Goal: Task Accomplishment & Management: Manage account settings

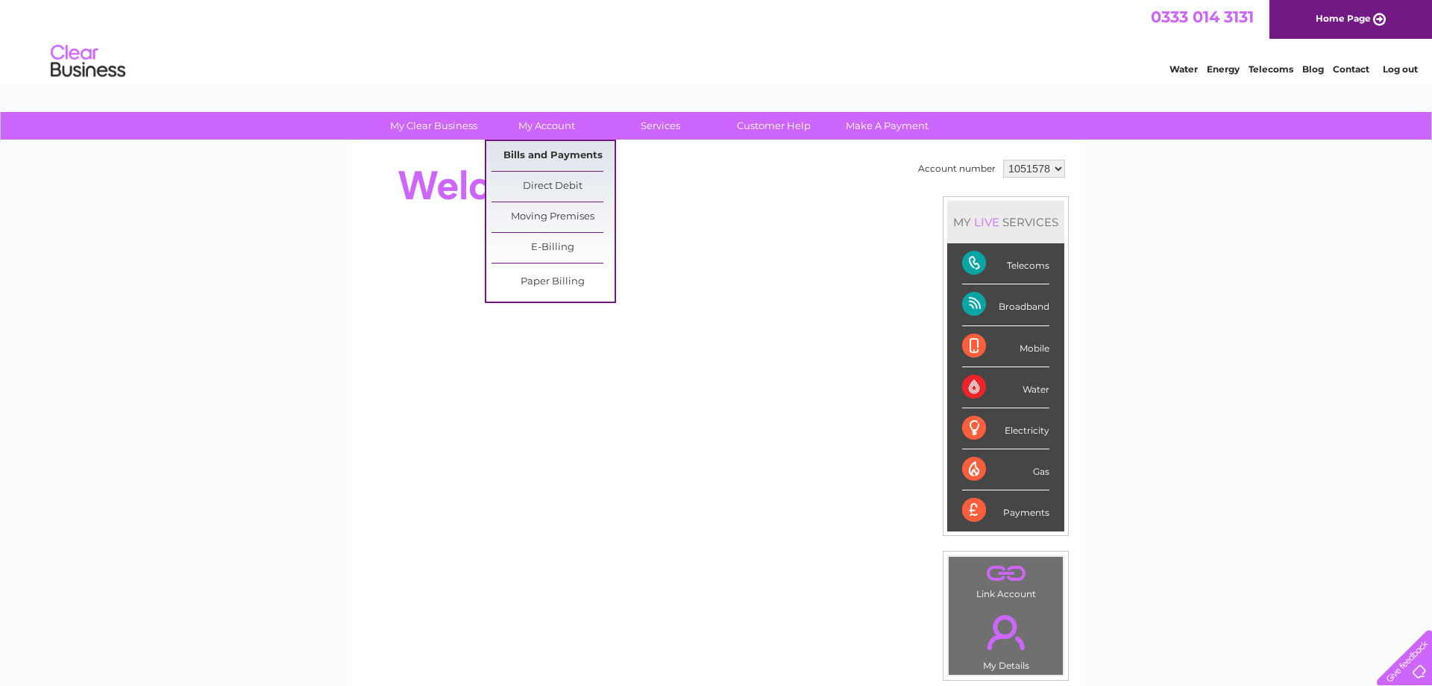
click at [547, 151] on link "Bills and Payments" at bounding box center [553, 156] width 123 height 30
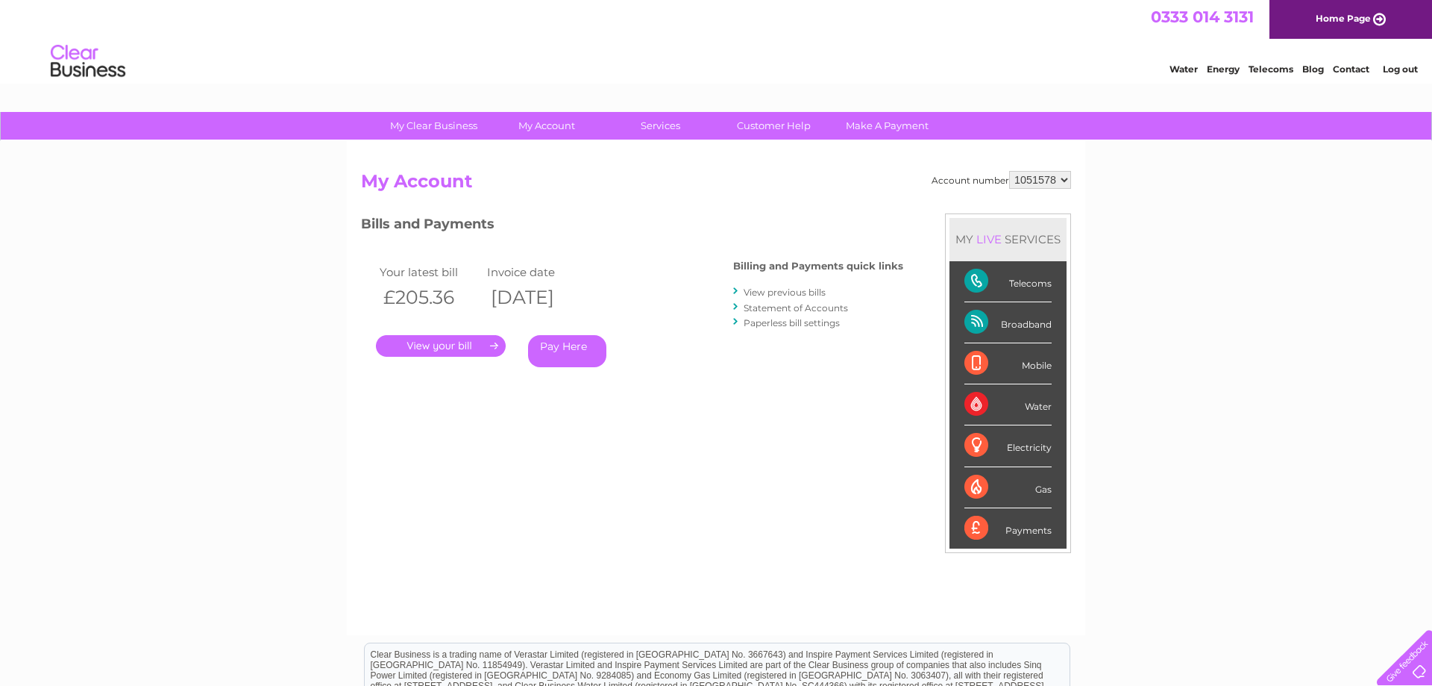
click at [436, 346] on link "." at bounding box center [441, 346] width 130 height 22
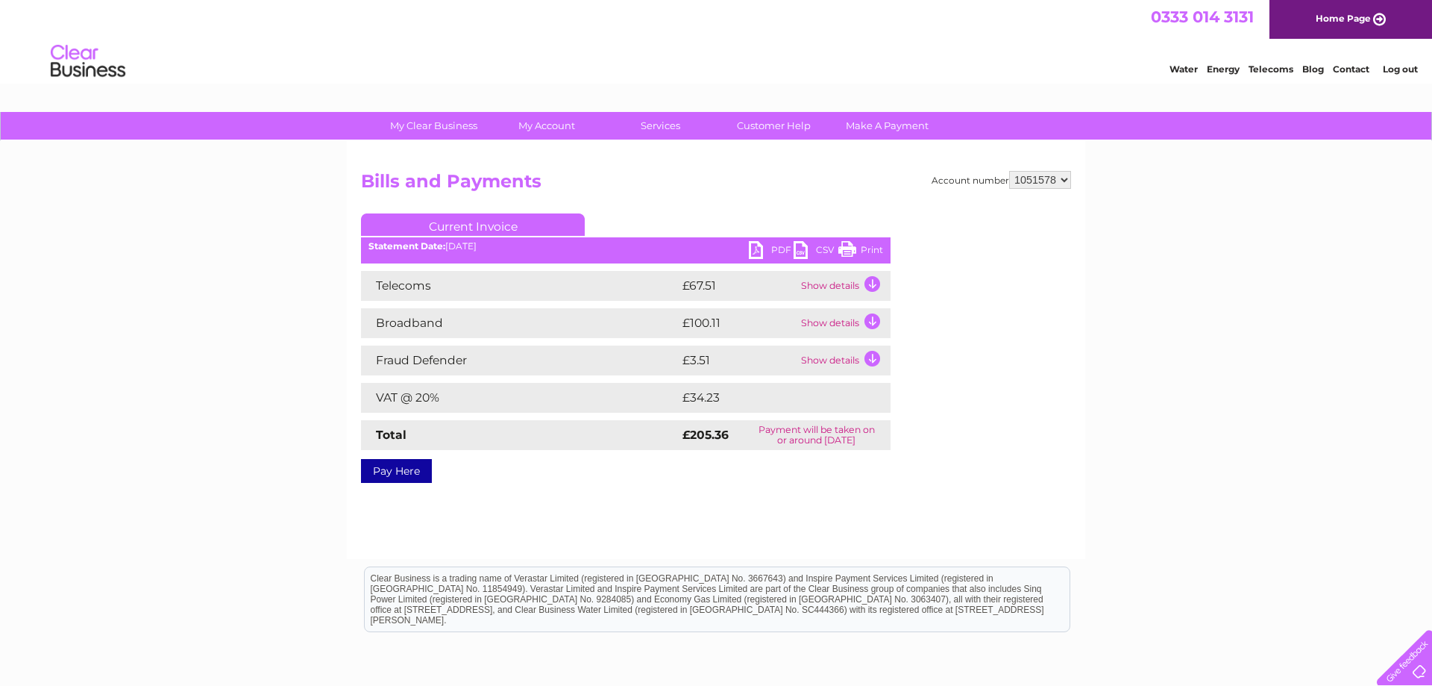
click at [776, 250] on link "PDF" at bounding box center [771, 252] width 45 height 22
